Goal: Check status: Check status

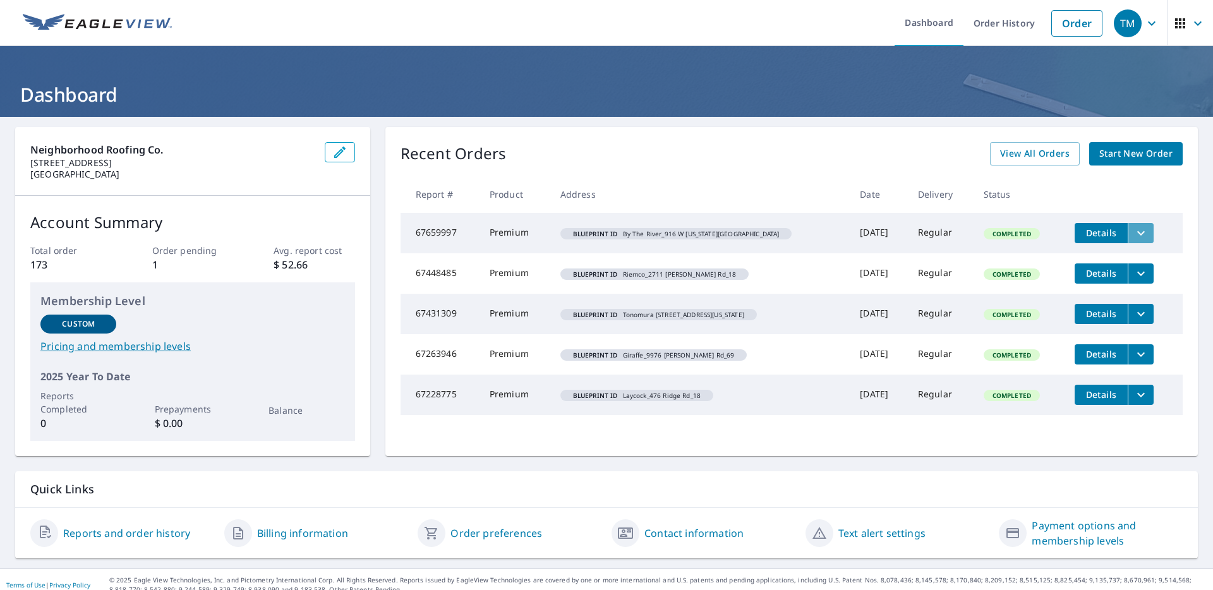
click at [1133, 235] on icon "filesDropdownBtn-67659997" at bounding box center [1140, 232] width 15 height 15
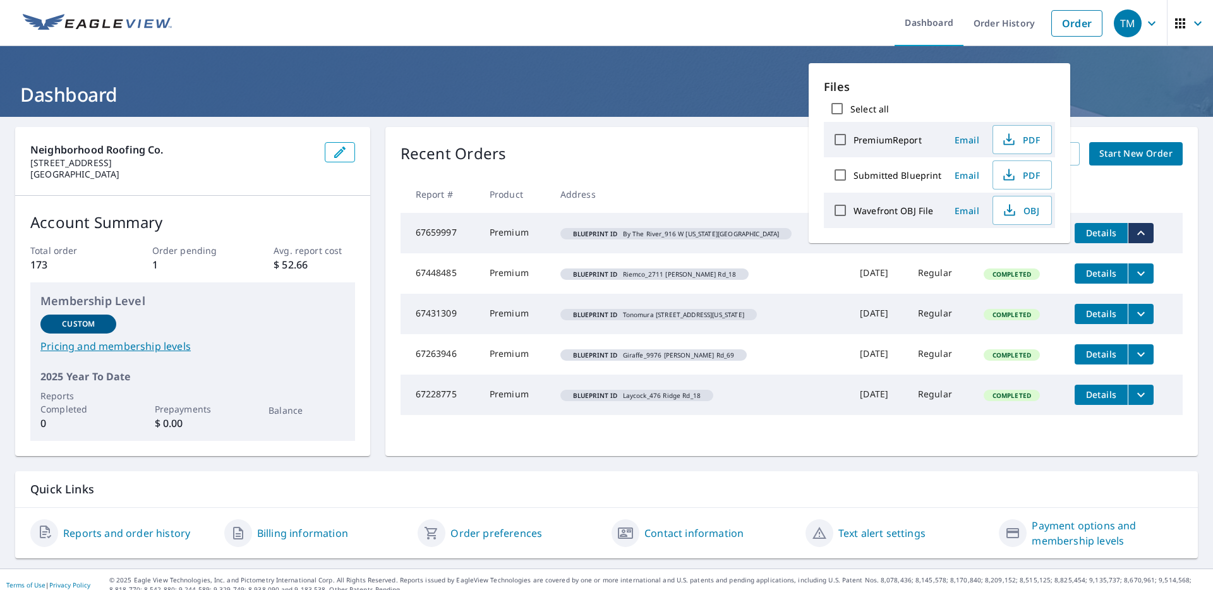
drag, startPoint x: 723, startPoint y: 162, endPoint x: 805, endPoint y: 173, distance: 82.3
click at [723, 162] on div "Recent Orders View All Orders Start New Order" at bounding box center [791, 153] width 782 height 23
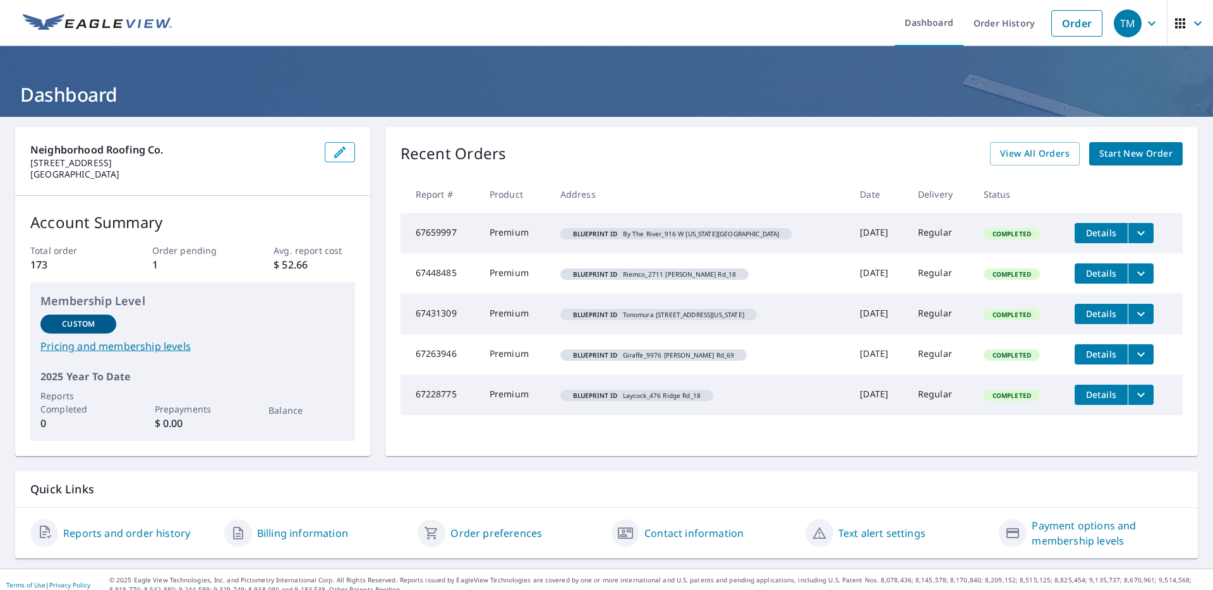
click at [1091, 230] on span "Details" at bounding box center [1101, 233] width 38 height 12
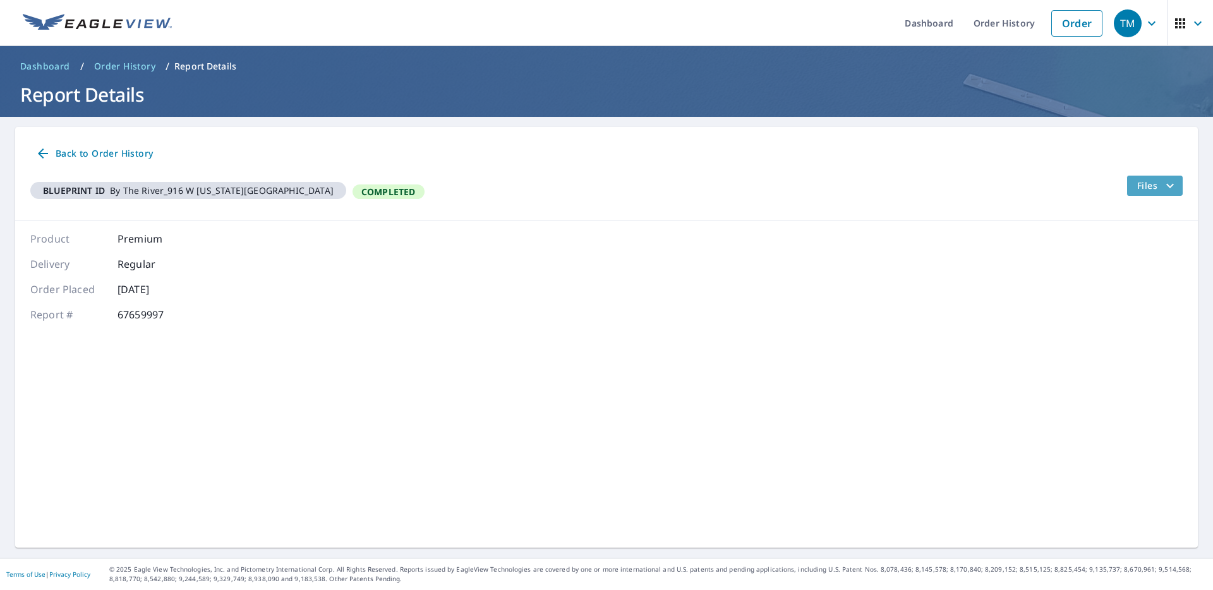
click at [1175, 186] on icon "filesDropdownBtn-67659997" at bounding box center [1169, 185] width 15 height 15
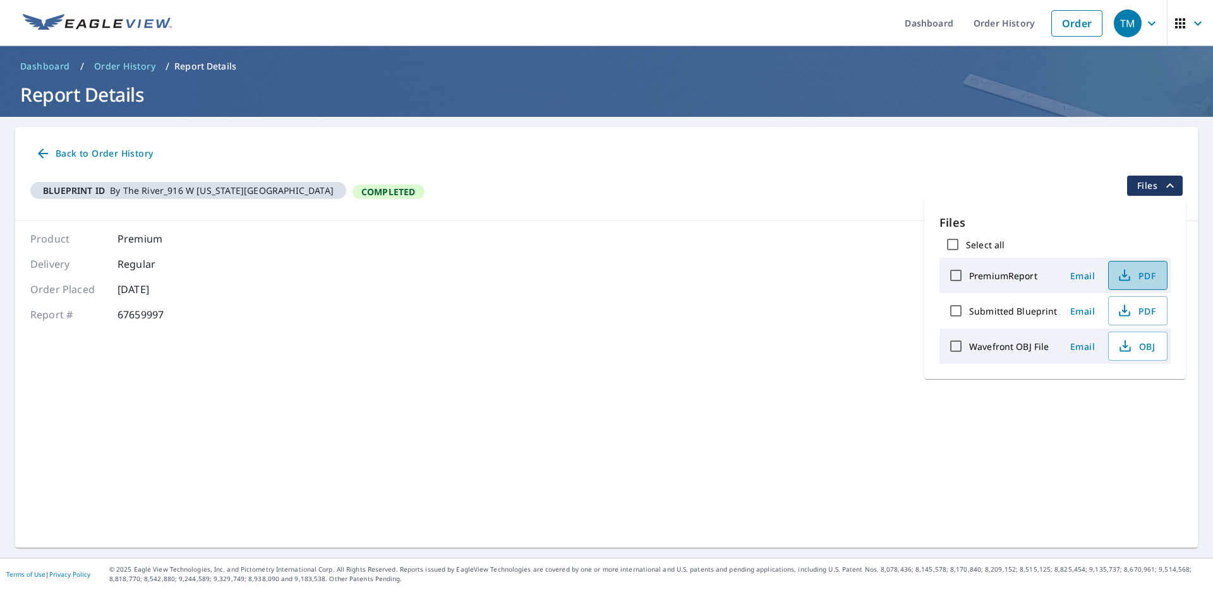
click at [1127, 272] on icon "button" at bounding box center [1124, 275] width 15 height 15
